Goal: Task Accomplishment & Management: Complete application form

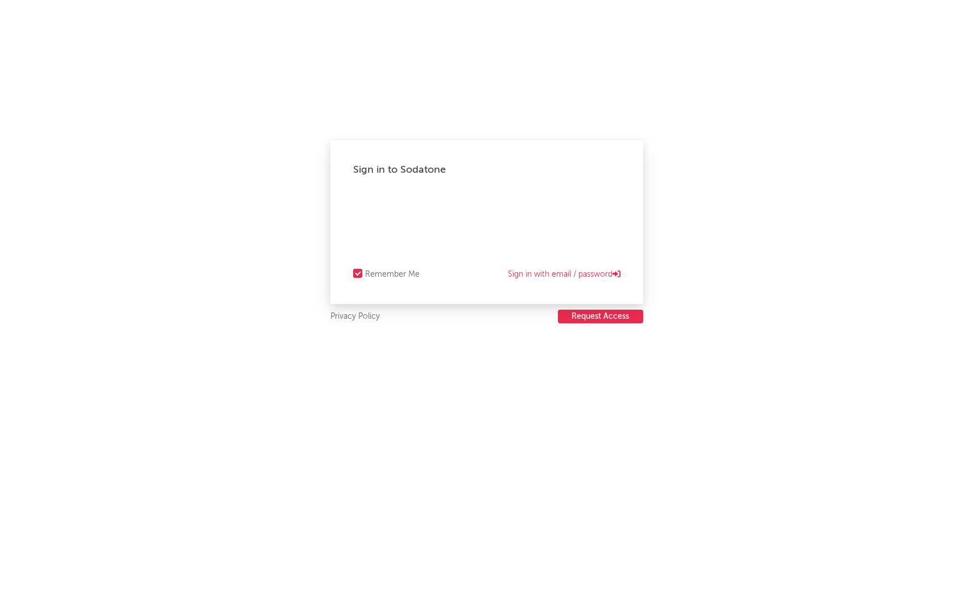
select select "recorded_music"
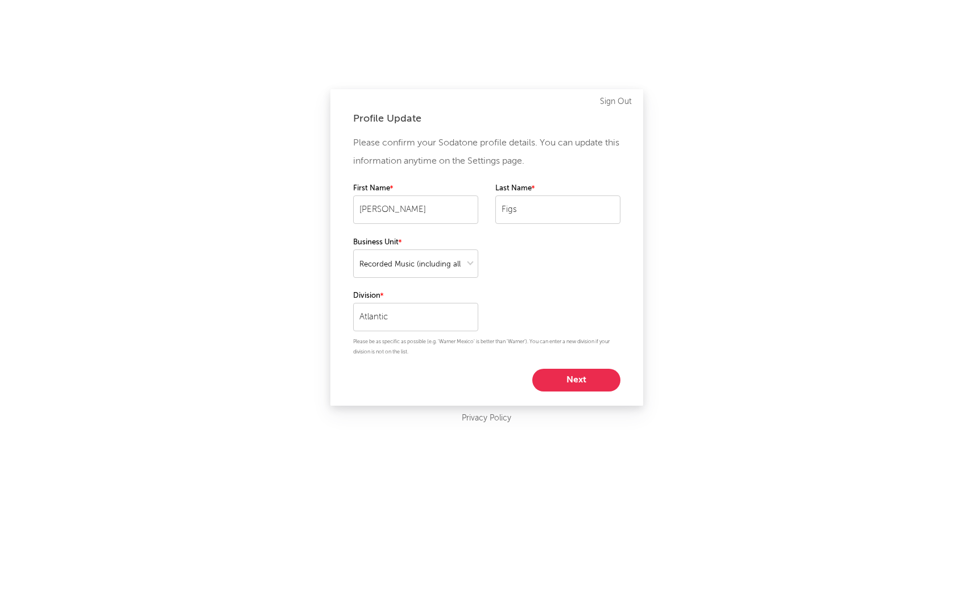
click at [582, 377] on button "Next" at bounding box center [576, 380] width 88 height 23
select select "other"
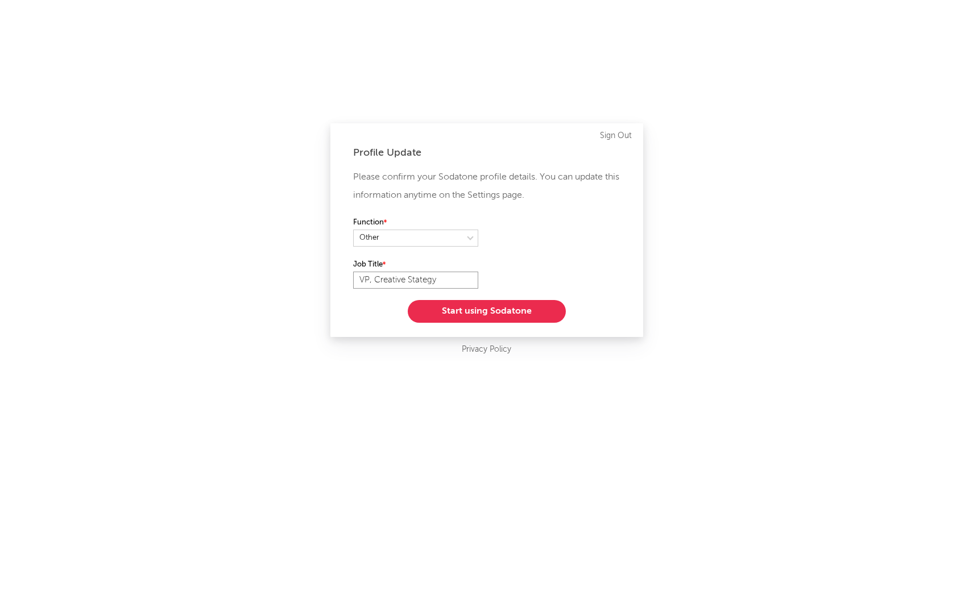
drag, startPoint x: 441, startPoint y: 281, endPoint x: 408, endPoint y: 281, distance: 33.0
click at [408, 281] on input "VP, Creative Stategy" at bounding box center [415, 280] width 125 height 17
type input "VP, Creative"
click at [454, 310] on button "Start using Sodatone" at bounding box center [487, 311] width 158 height 23
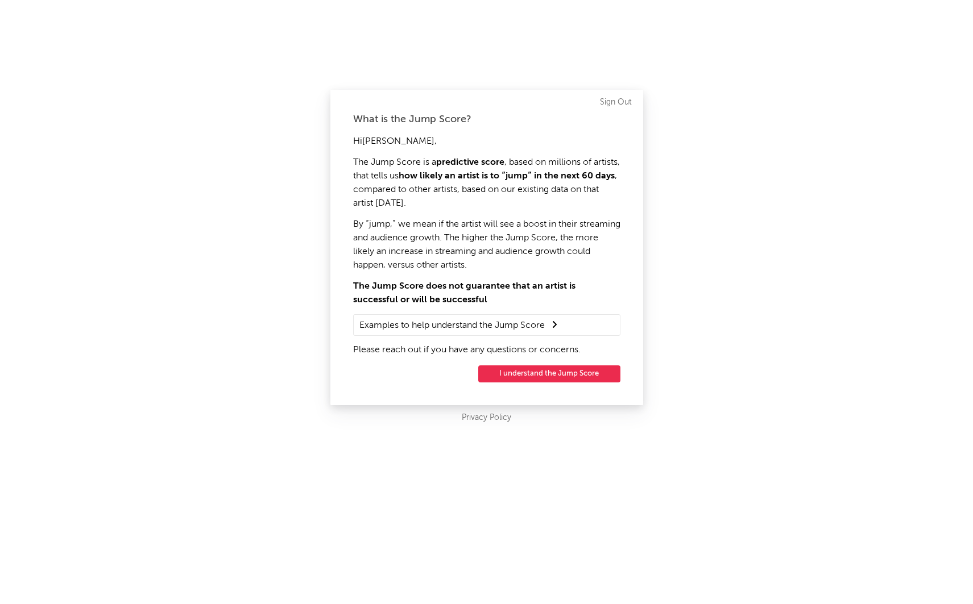
click at [531, 376] on button "I understand the Jump Score" at bounding box center [549, 373] width 142 height 17
